Goal: Check status

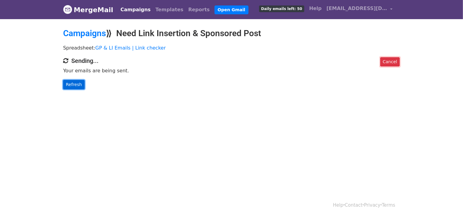
click at [76, 83] on link "Refresh" at bounding box center [74, 84] width 22 height 9
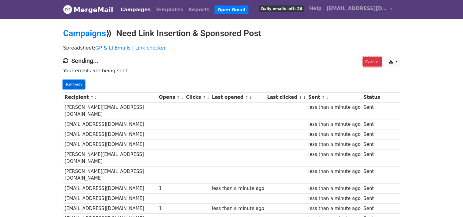
click at [77, 84] on link "Refresh" at bounding box center [74, 84] width 22 height 9
